Goal: Task Accomplishment & Management: Manage account settings

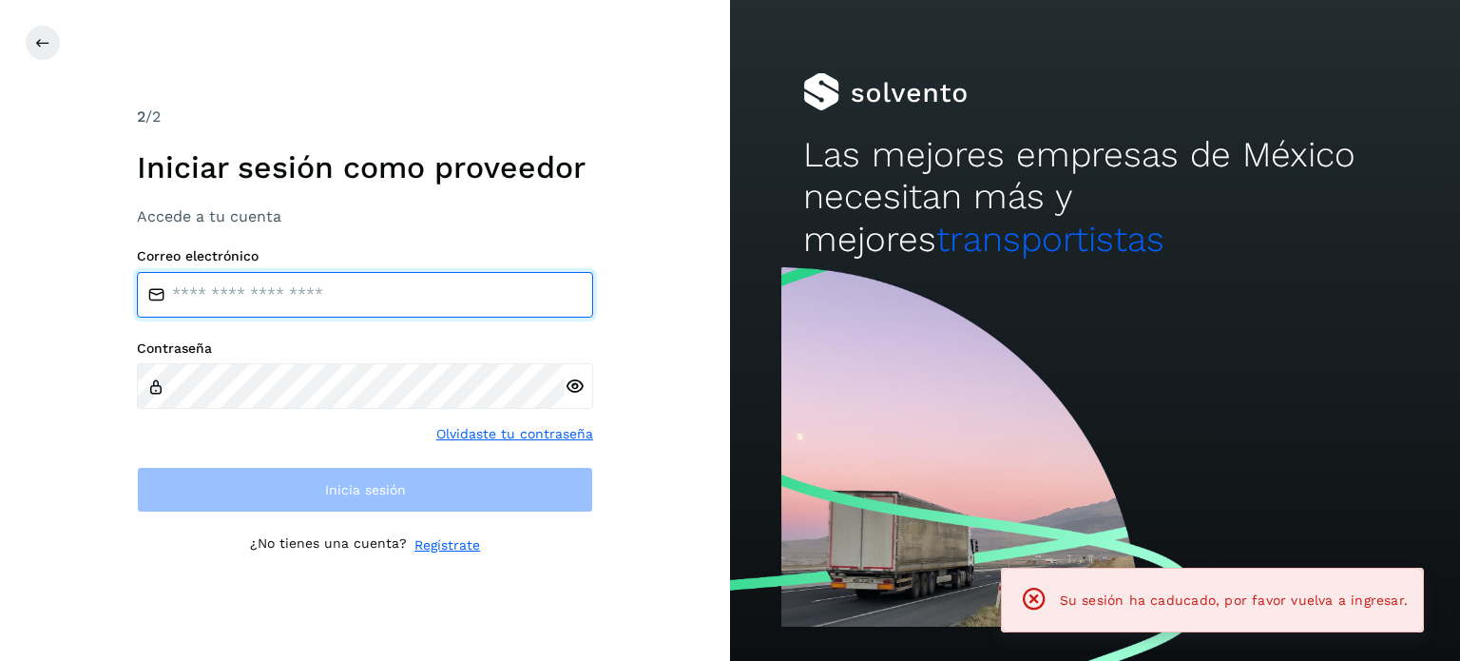
click at [310, 297] on input "email" at bounding box center [365, 295] width 456 height 46
type input "**********"
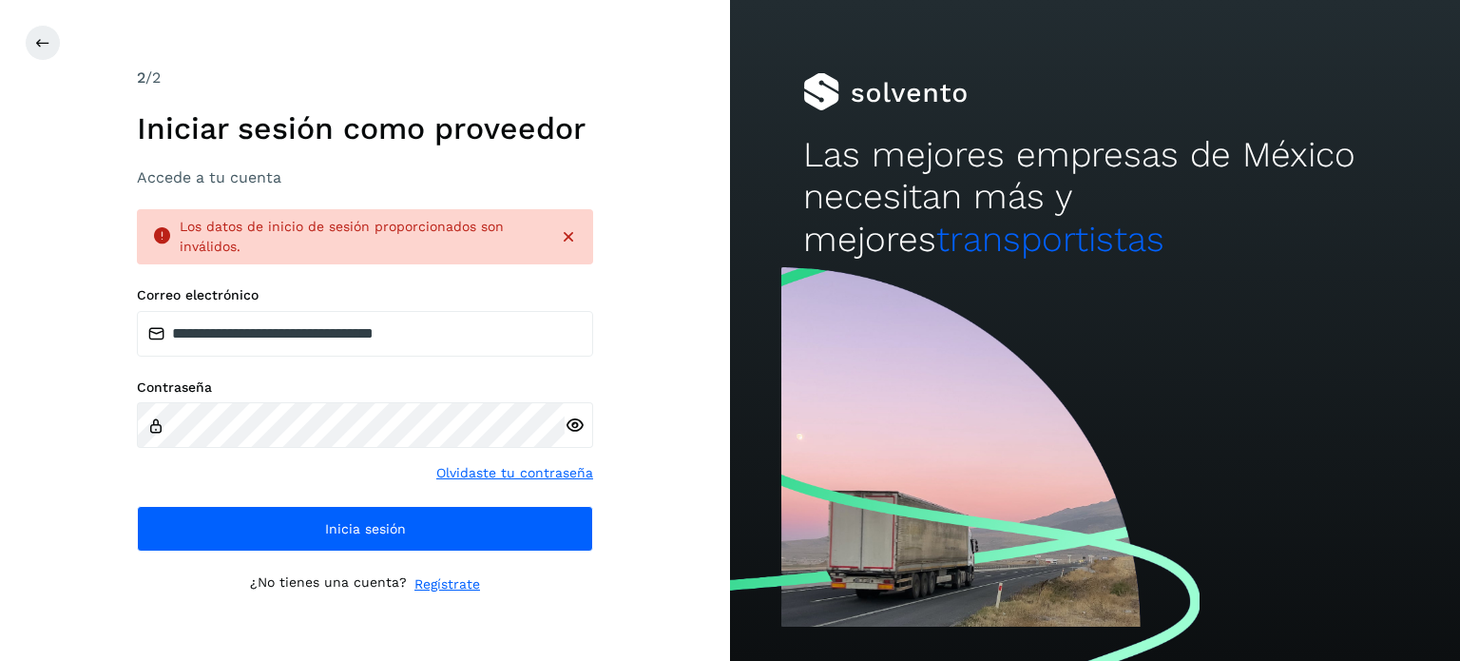
click at [574, 429] on icon at bounding box center [575, 425] width 20 height 20
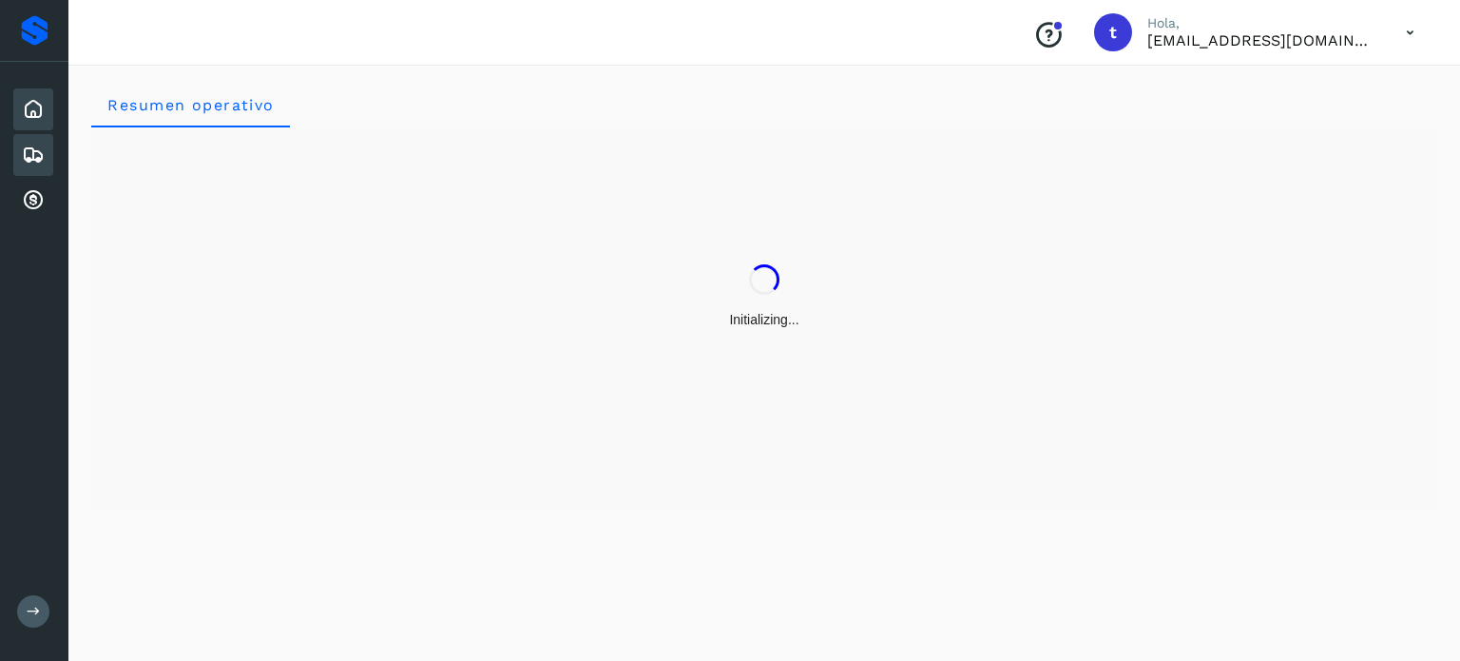
click at [38, 149] on icon at bounding box center [33, 155] width 23 height 23
